Goal: Transaction & Acquisition: Purchase product/service

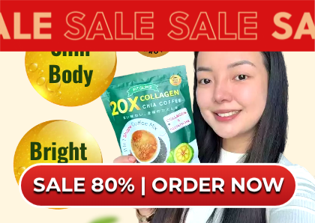
scroll to position [264, 0]
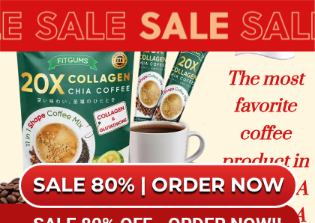
click at [246, 180] on h6 "SALE 80% | ORDER NOW" at bounding box center [158, 185] width 279 height 25
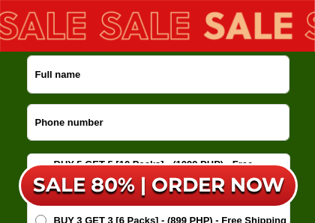
scroll to position [9551, 0]
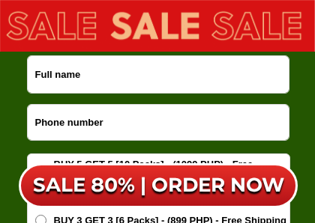
click at [181, 85] on input "Input full_name" at bounding box center [158, 74] width 261 height 37
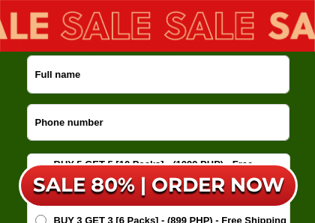
type input "09997135657"
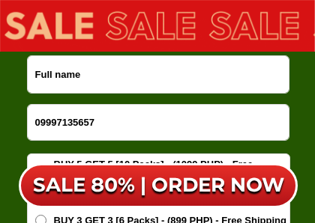
type input "Maet Sevillo"
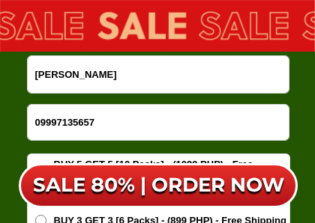
select select "Select province"
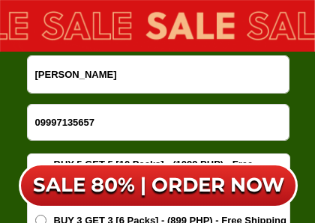
scroll to position [9809, 0]
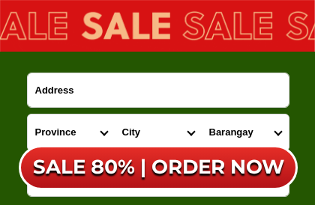
click at [38, 86] on input "Input address" at bounding box center [158, 90] width 261 height 34
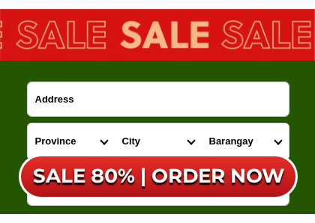
scroll to position [9788, 0]
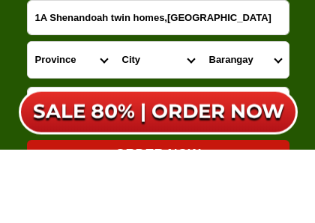
type input "1A Shenandoah twin homes,South green park"
click at [103, 115] on select "Province Abra Agusan-del-norte Agusan-del-sur Aklan Albay Antique Apayao Aurora…" at bounding box center [71, 133] width 87 height 36
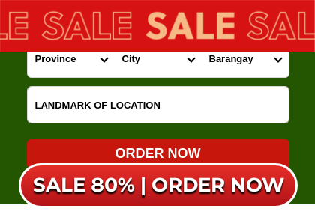
select select "63_219"
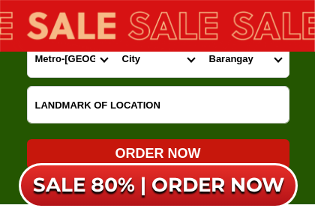
click at [192, 62] on select "City Binondo CALOOCAN Ermita Intramuros Las-pinas Makati Malabon-city Malate Ma…" at bounding box center [158, 59] width 87 height 36
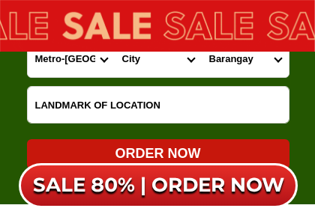
select select "63_2195840"
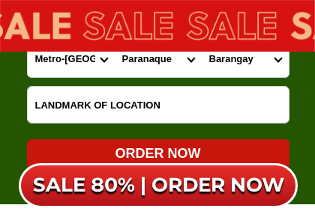
click at [281, 61] on select "Barangay B. f. homes Baclaran Don bosco Don galo La huerta Marcelo green villag…" at bounding box center [245, 59] width 87 height 36
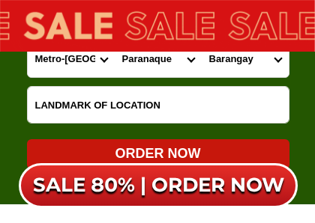
select select "63_21958405170"
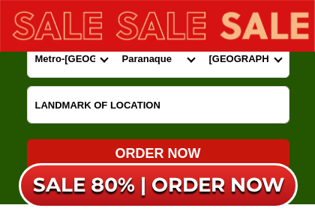
click at [258, 117] on input "Input LANDMARKOFLOCATION" at bounding box center [158, 105] width 261 height 36
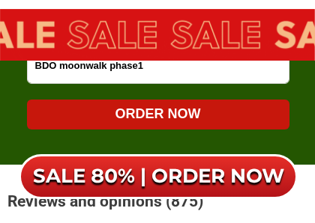
scroll to position [9908, 0]
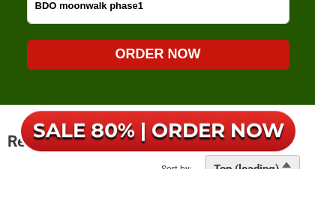
type input "BDO moonwalk phase1"
click at [52, 99] on div "ORDER NOW" at bounding box center [158, 109] width 262 height 20
radio input "true"
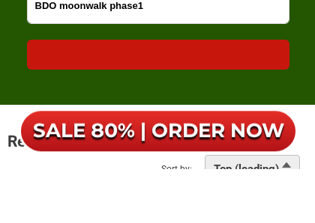
scroll to position [9962, 0]
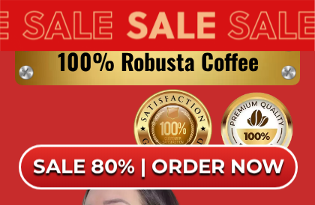
scroll to position [3208, 0]
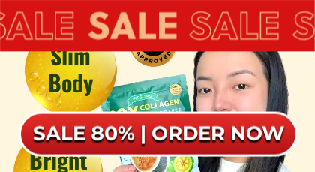
scroll to position [247, 0]
